Goal: Information Seeking & Learning: Learn about a topic

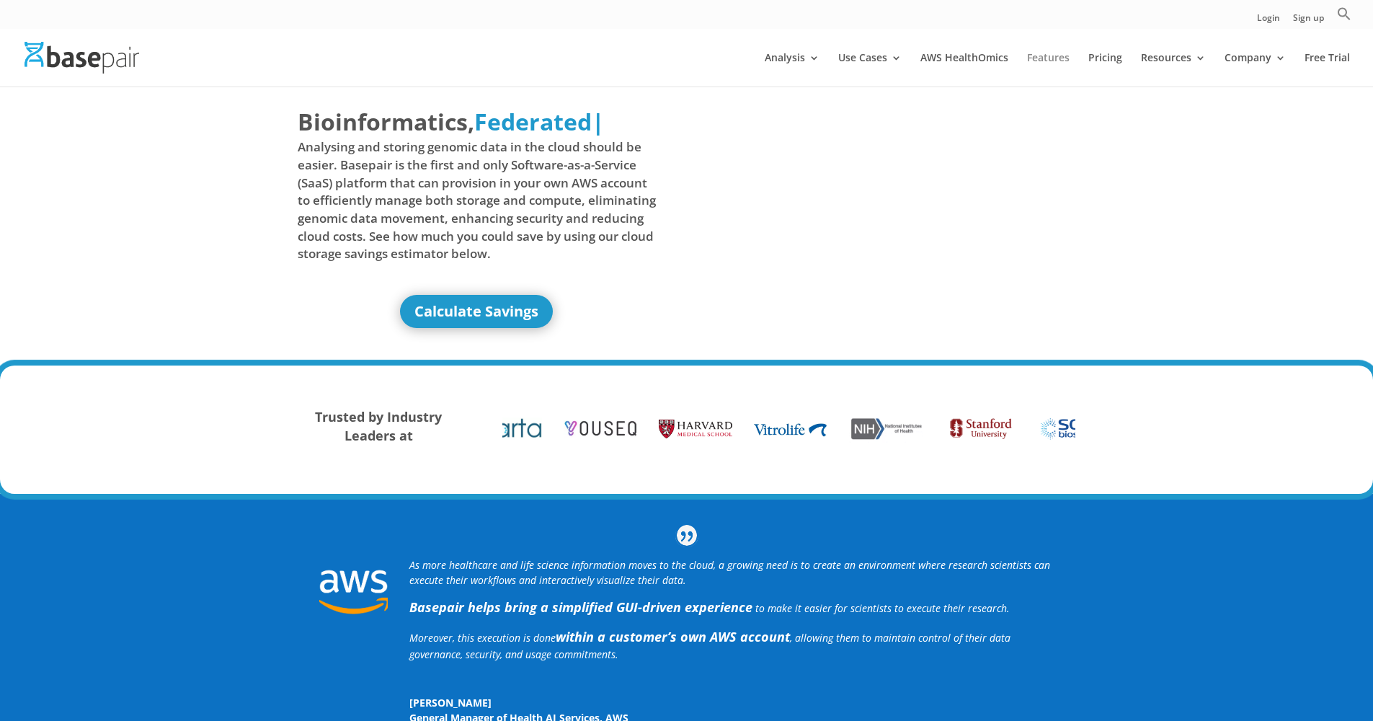
click at [1054, 60] on link "Features" at bounding box center [1048, 70] width 43 height 34
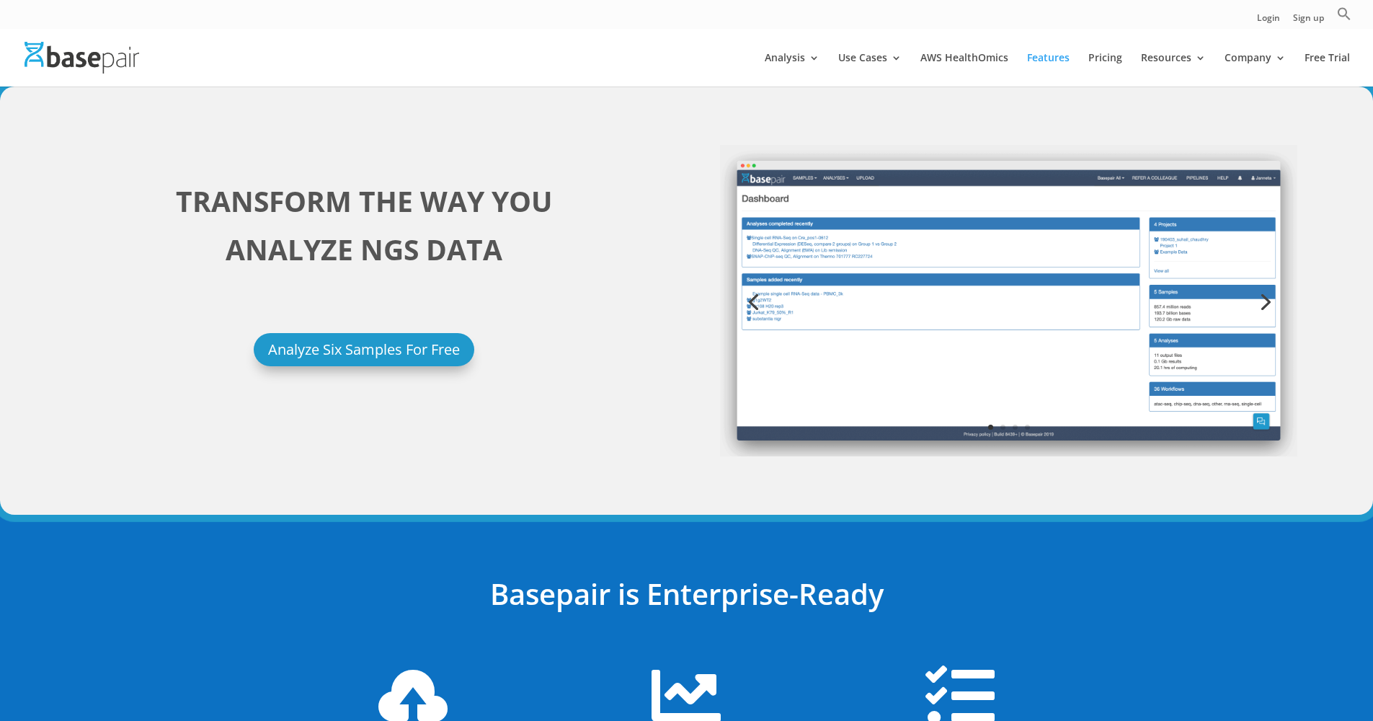
click at [1269, 306] on link "Next" at bounding box center [1264, 300] width 35 height 35
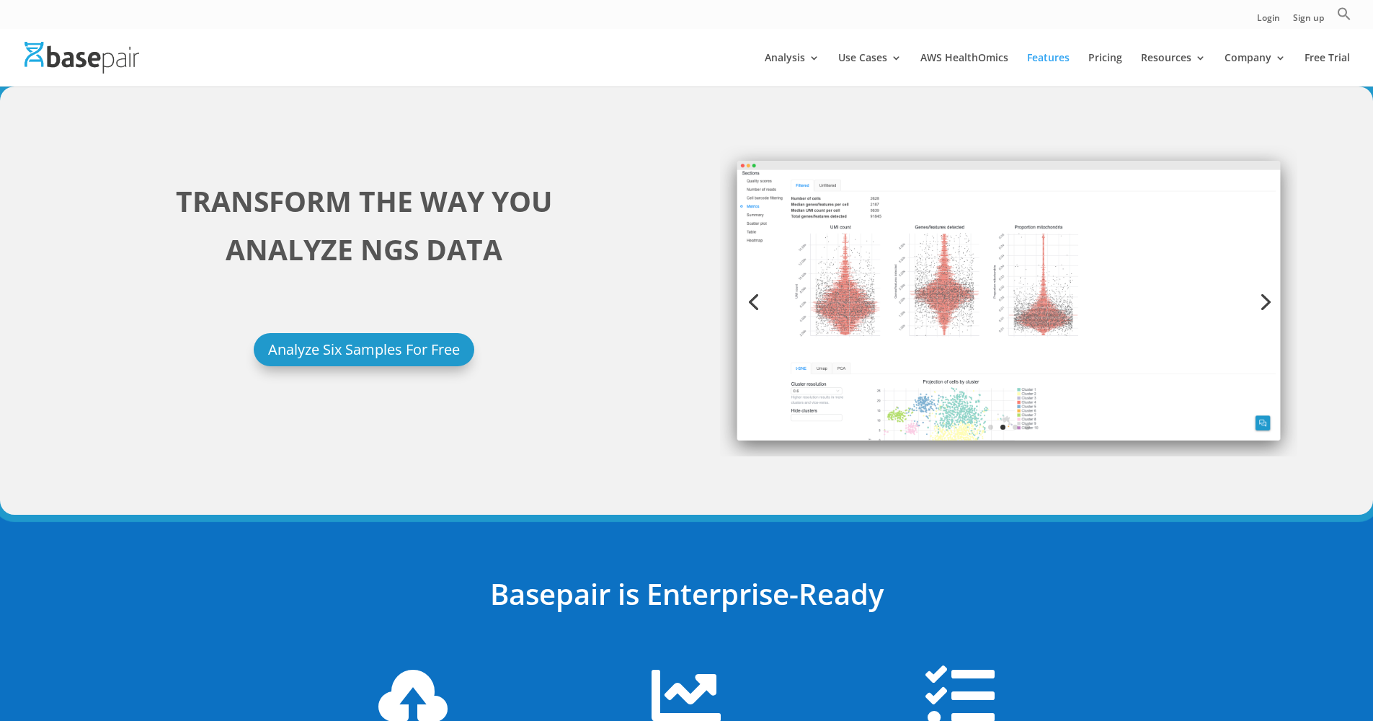
click at [1266, 304] on link "Next" at bounding box center [1264, 300] width 35 height 35
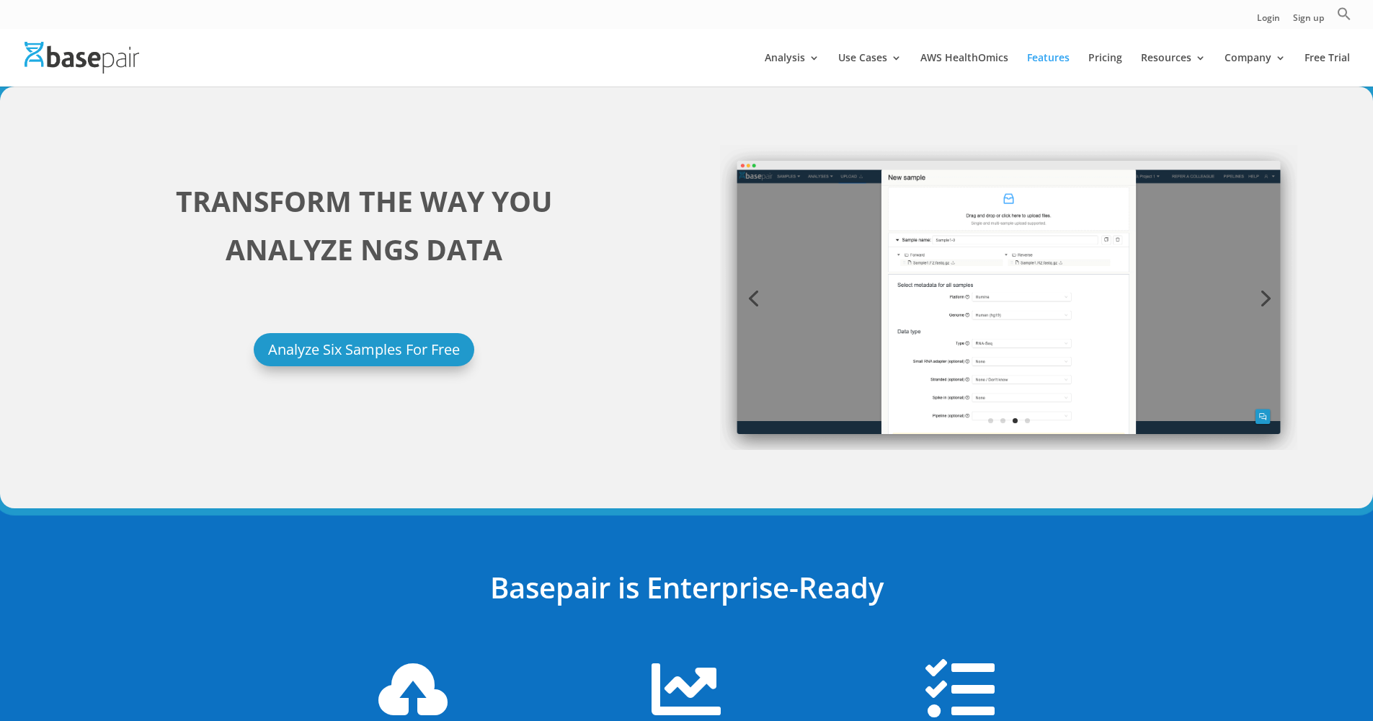
click at [752, 300] on link "Previous" at bounding box center [753, 297] width 35 height 35
click at [1269, 296] on link "Next" at bounding box center [1264, 296] width 35 height 35
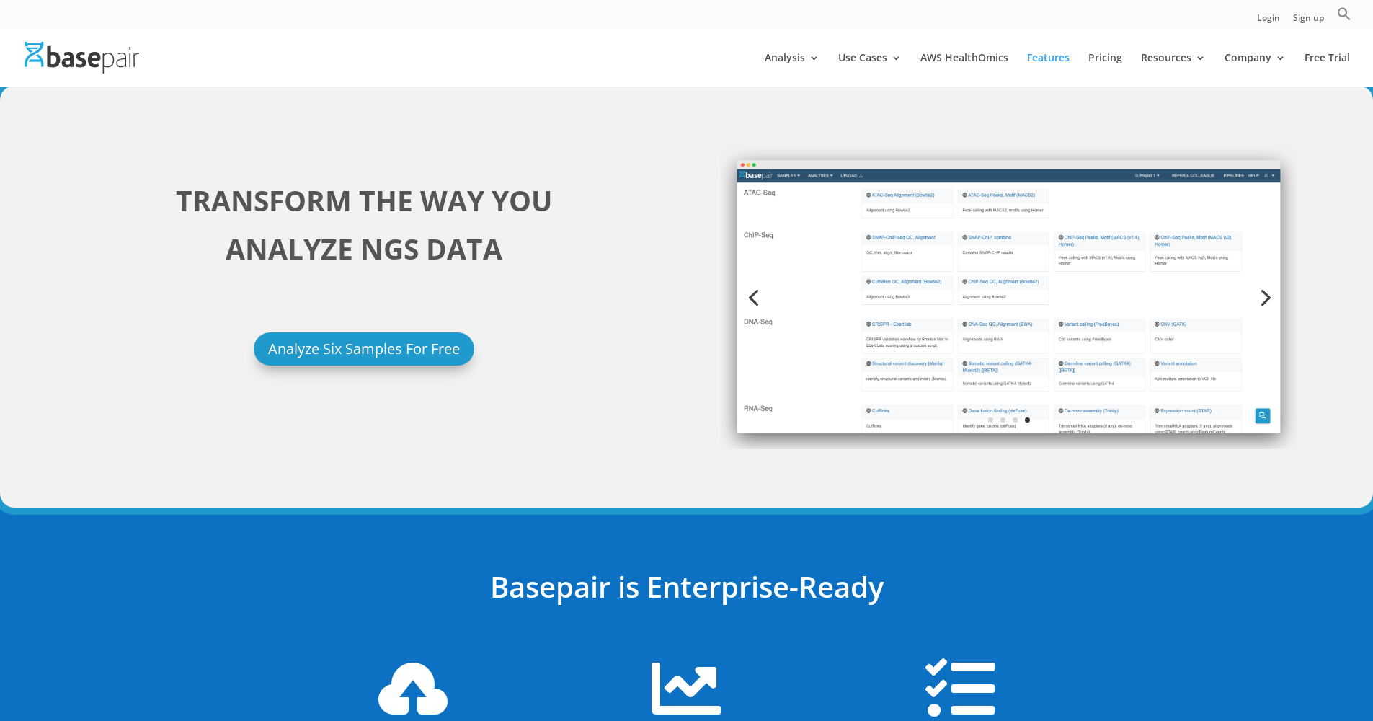
click at [755, 302] on link "Previous" at bounding box center [753, 296] width 35 height 35
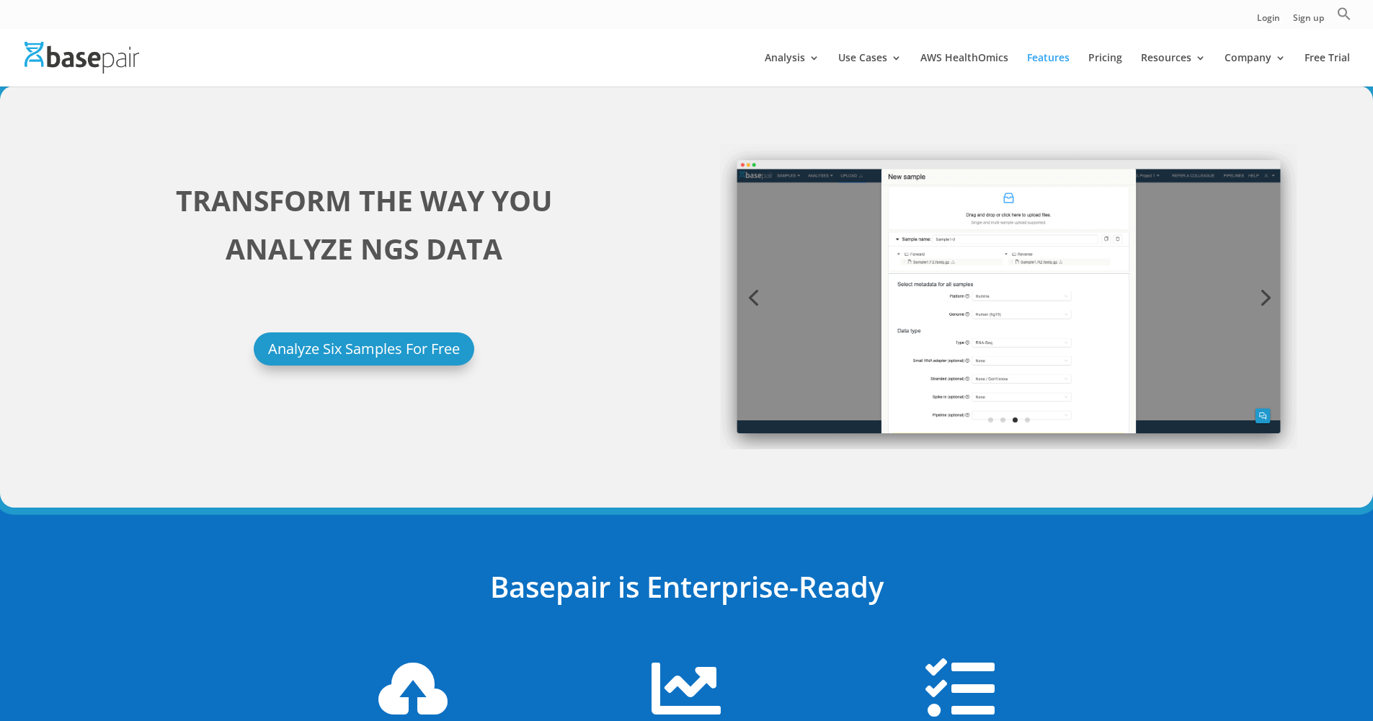
click at [751, 300] on link "Previous" at bounding box center [753, 296] width 35 height 35
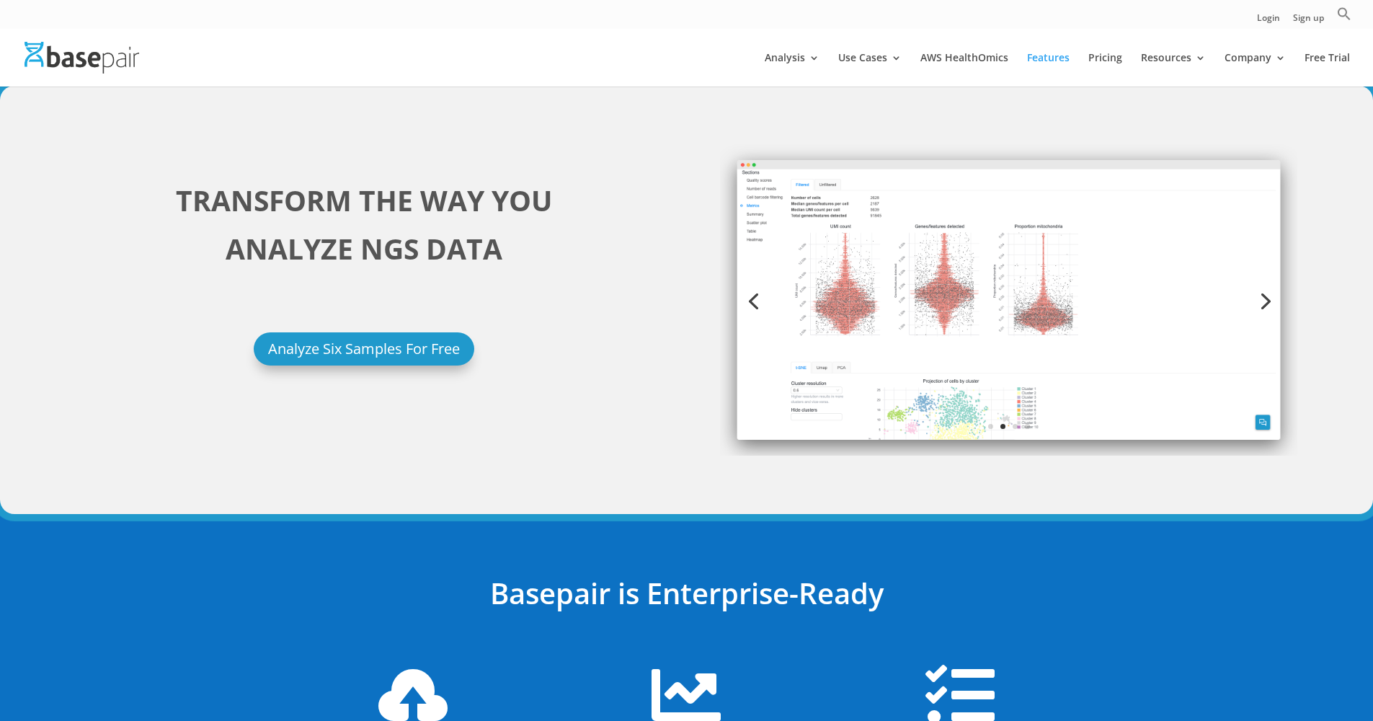
click at [751, 300] on link "Previous" at bounding box center [753, 300] width 35 height 35
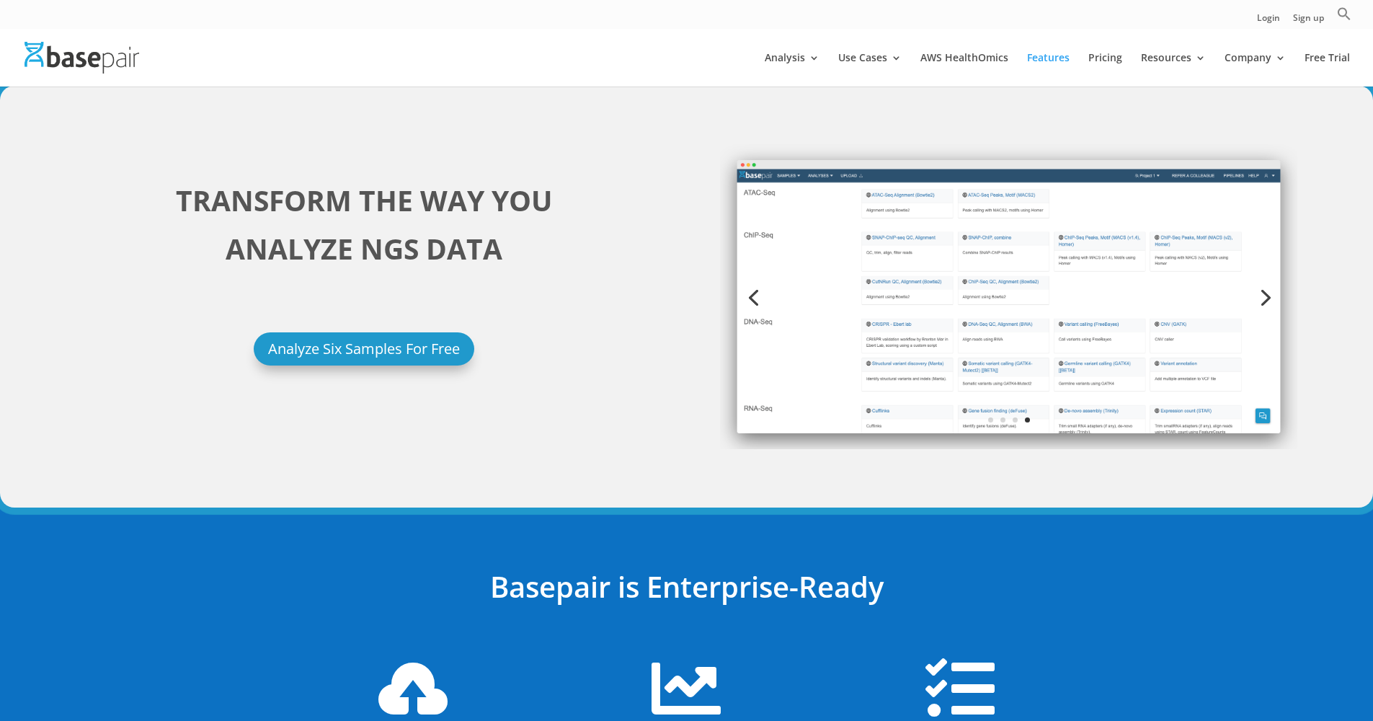
click at [1269, 301] on link "Next" at bounding box center [1264, 296] width 35 height 35
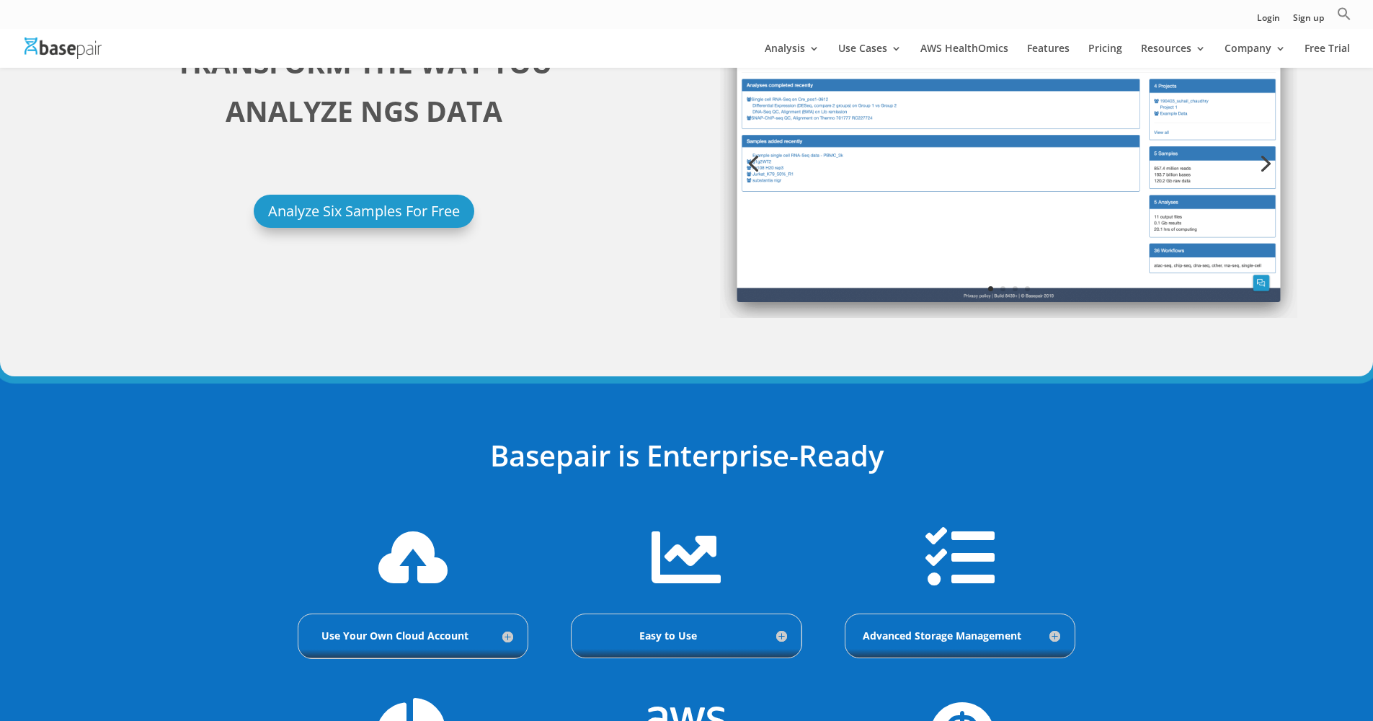
scroll to position [413, 0]
